Goal: Task Accomplishment & Management: Use online tool/utility

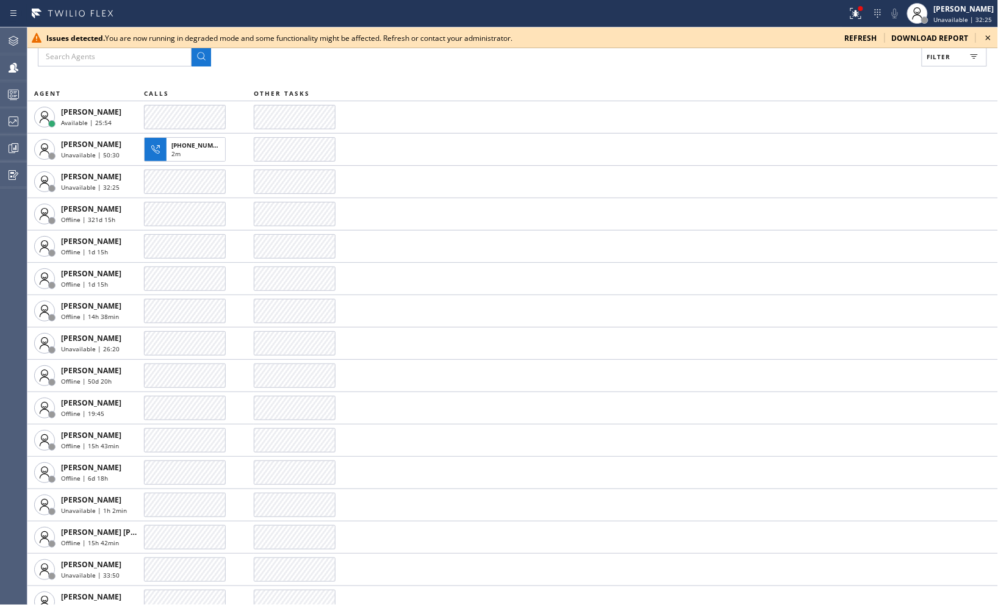
click at [990, 35] on icon at bounding box center [987, 37] width 15 height 15
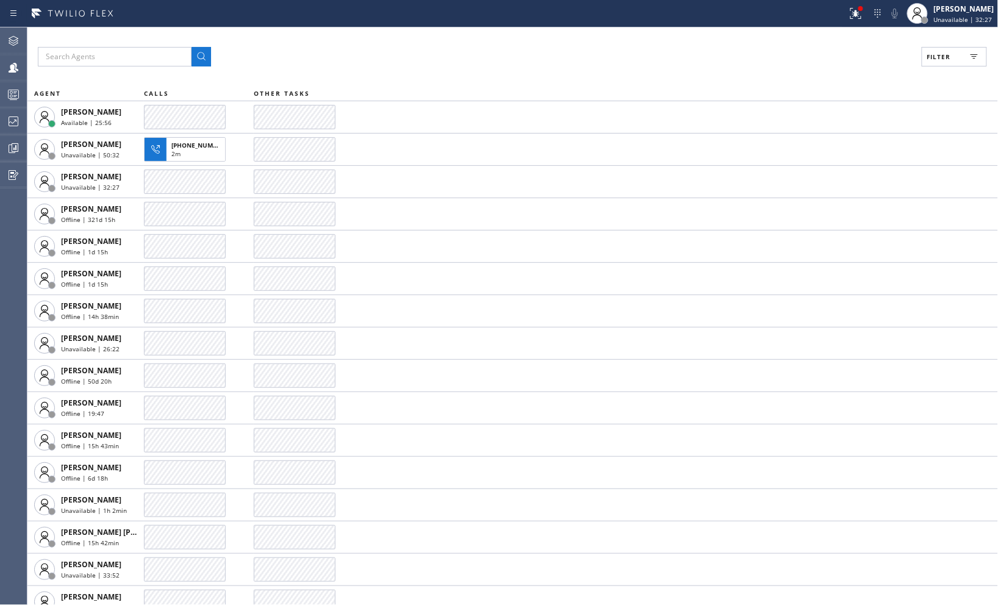
click at [954, 55] on button "Filter" at bounding box center [953, 57] width 65 height 20
click at [820, 170] on input "Unavailable" at bounding box center [820, 164] width 15 height 15
checkbox input "true"
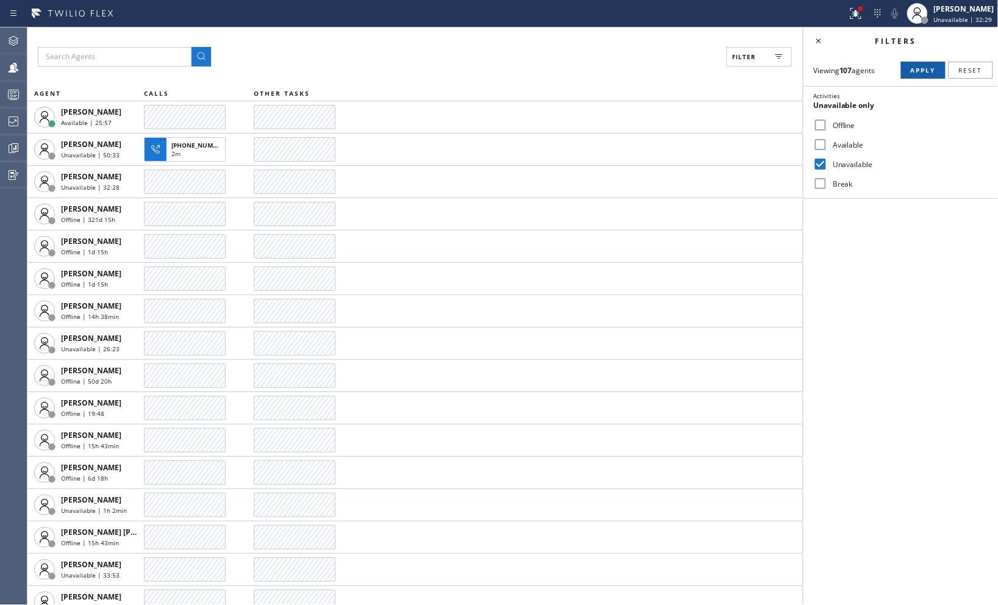
click at [925, 71] on span "Apply" at bounding box center [922, 70] width 25 height 9
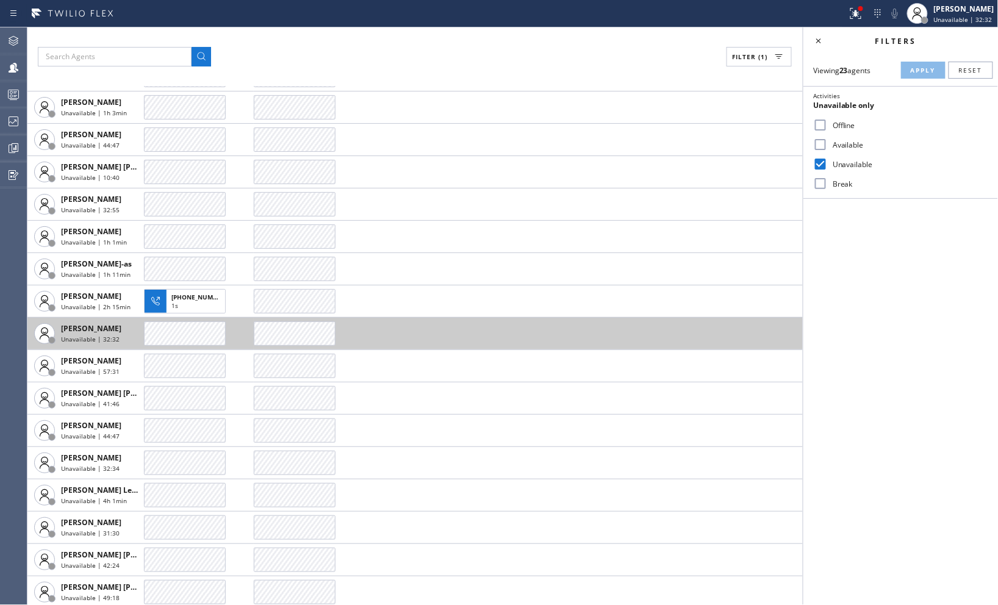
scroll to position [243, 0]
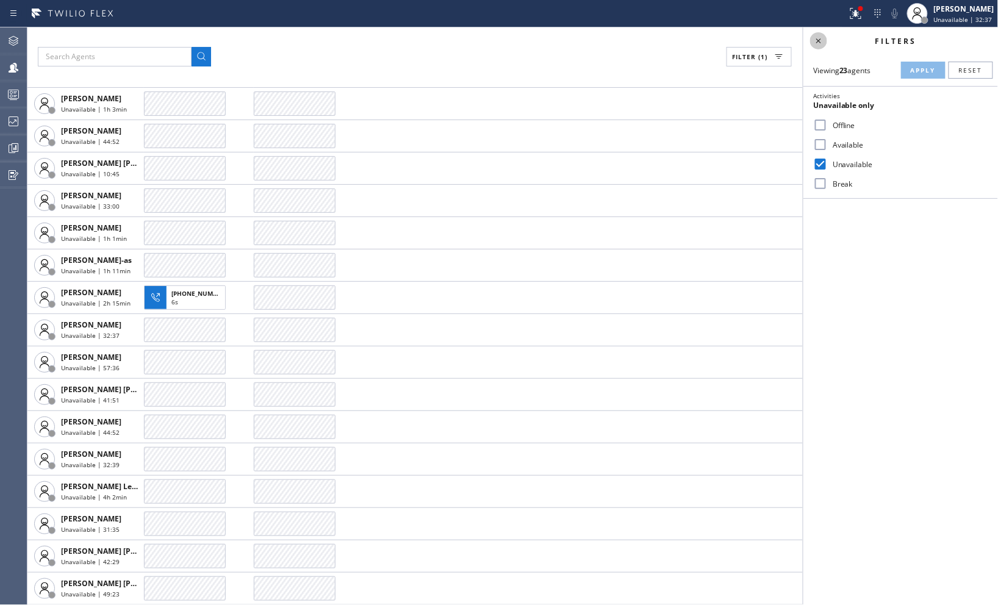
click at [817, 40] on icon at bounding box center [818, 41] width 15 height 15
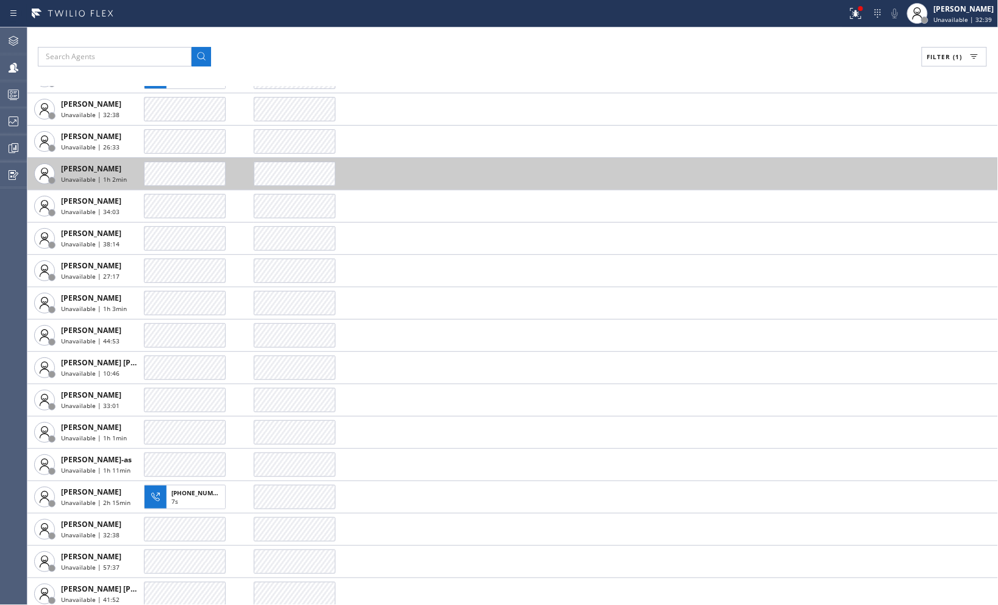
scroll to position [40, 0]
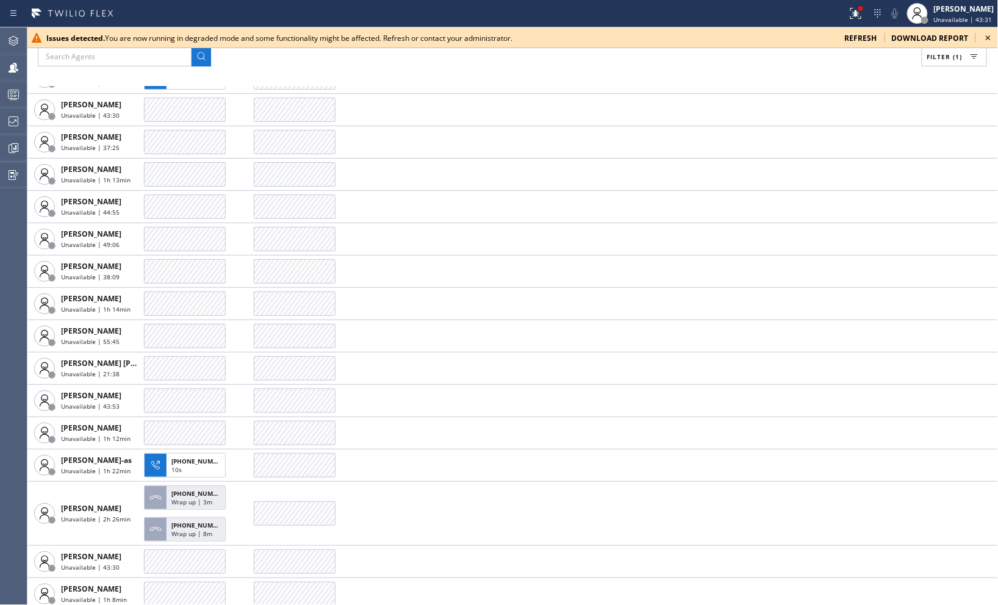
click at [992, 35] on icon at bounding box center [987, 37] width 15 height 15
click at [991, 39] on icon at bounding box center [987, 37] width 15 height 15
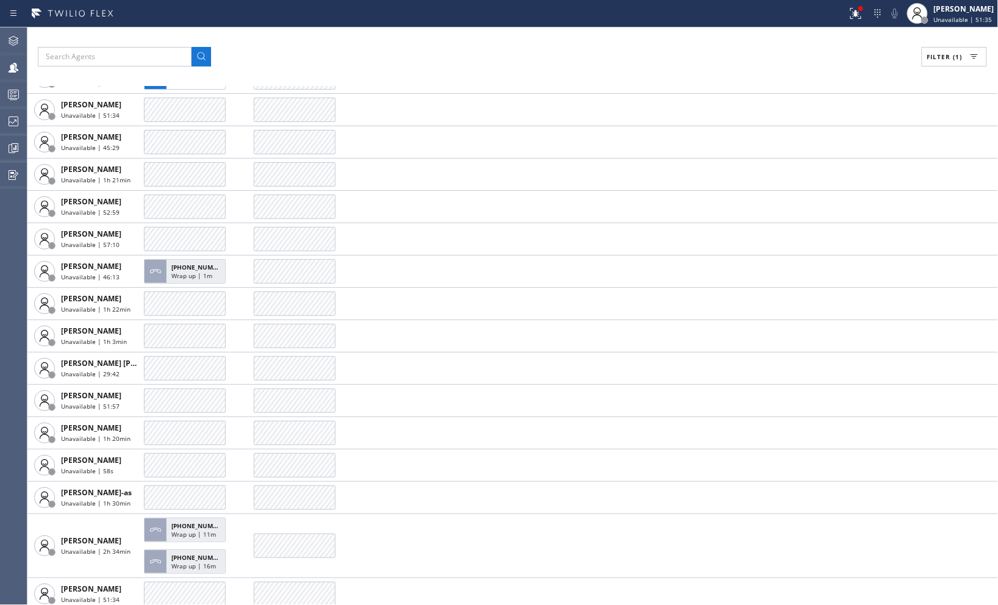
drag, startPoint x: 815, startPoint y: 68, endPoint x: 788, endPoint y: 79, distance: 29.8
click at [815, 69] on div "Filter (1) AGENT CALLS OTHER TASKS [PERSON_NAME] Unavailable | 1h 9min [PHONE_N…" at bounding box center [512, 315] width 971 height 577
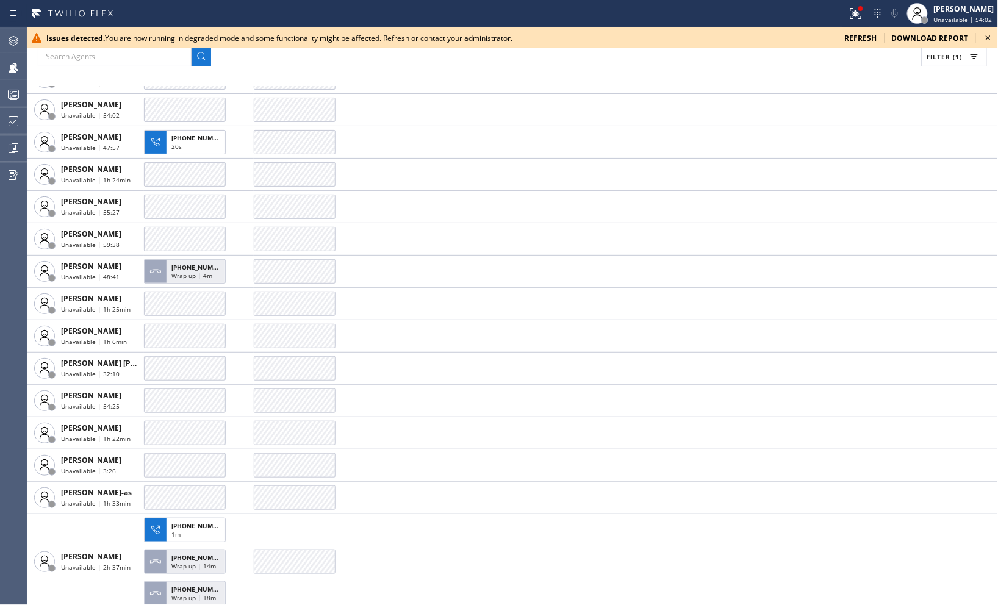
drag, startPoint x: 800, startPoint y: 38, endPoint x: 808, endPoint y: 38, distance: 8.0
click at [800, 38] on div "Issues detected. You are now running in degraded mode and some functionality mi…" at bounding box center [440, 38] width 788 height 10
click at [985, 38] on icon at bounding box center [987, 37] width 15 height 15
